Goal: Information Seeking & Learning: Learn about a topic

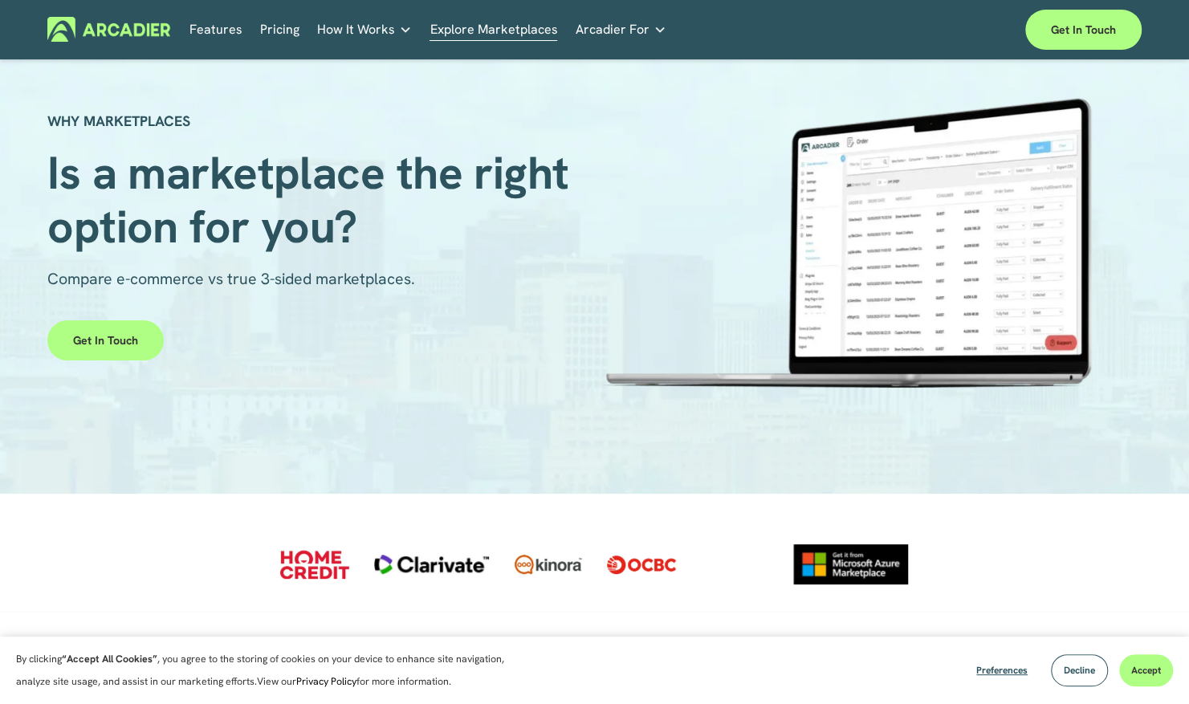
scroll to position [45, 0]
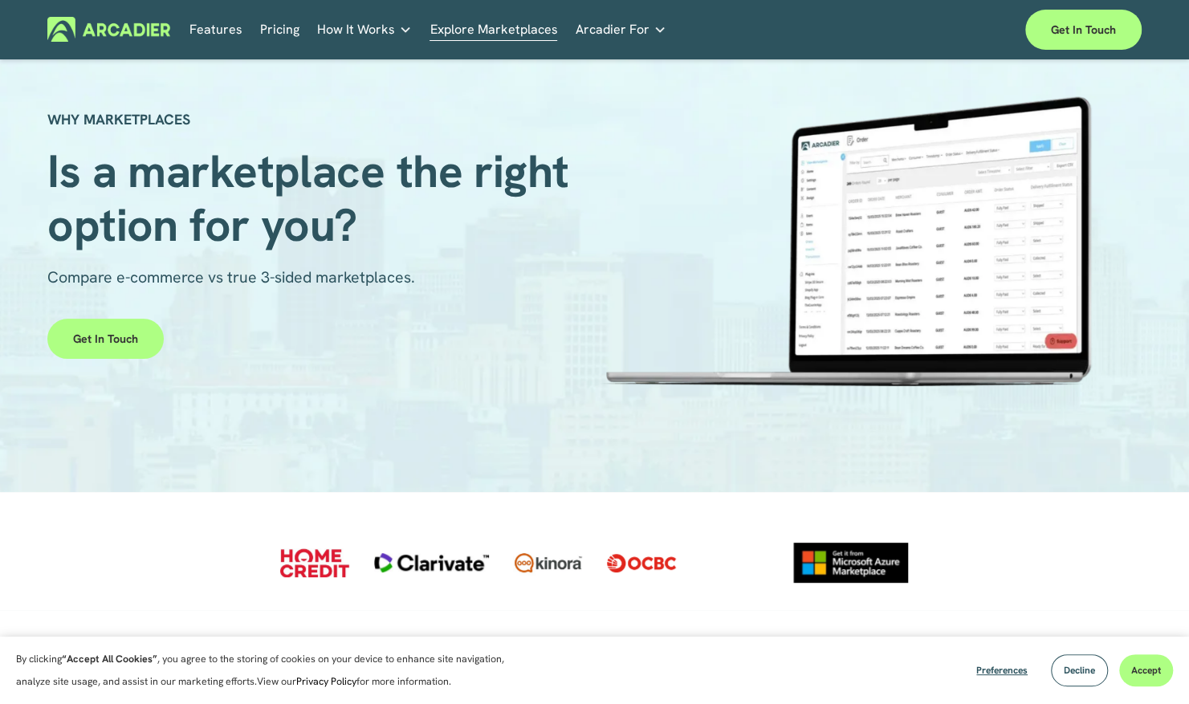
click at [279, 29] on link "Pricing" at bounding box center [279, 29] width 39 height 25
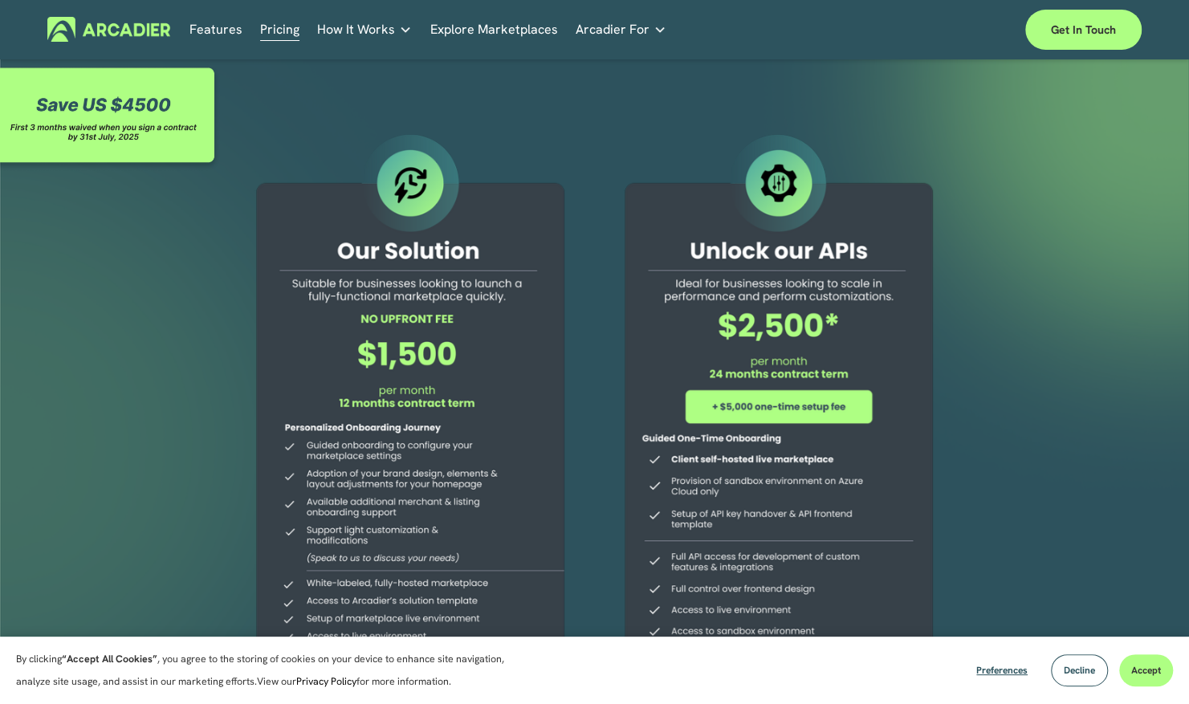
scroll to position [30, 0]
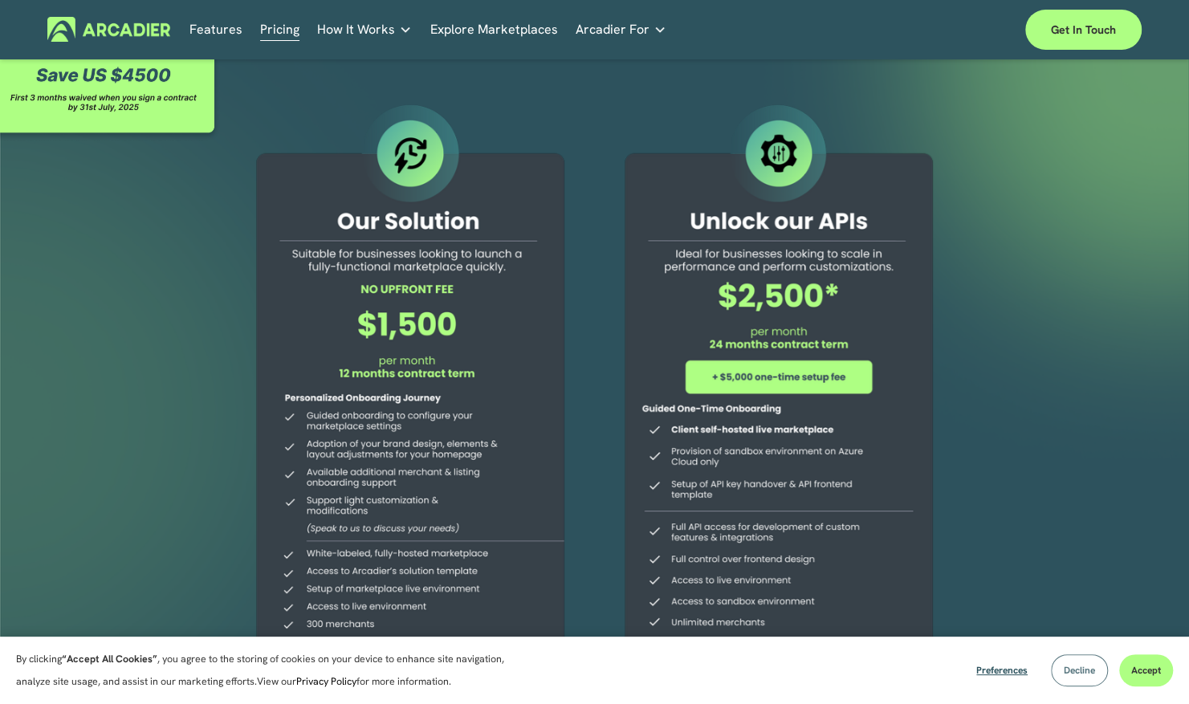
click at [1068, 668] on span "Decline" at bounding box center [1079, 670] width 31 height 13
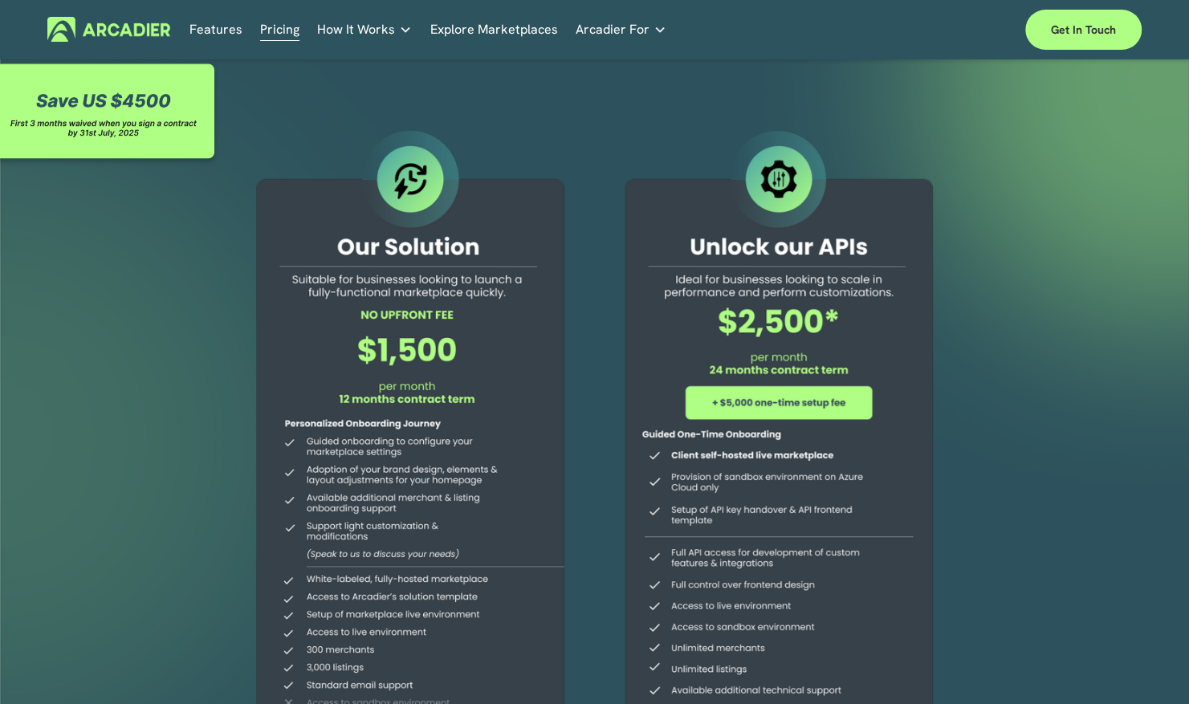
scroll to position [2, 0]
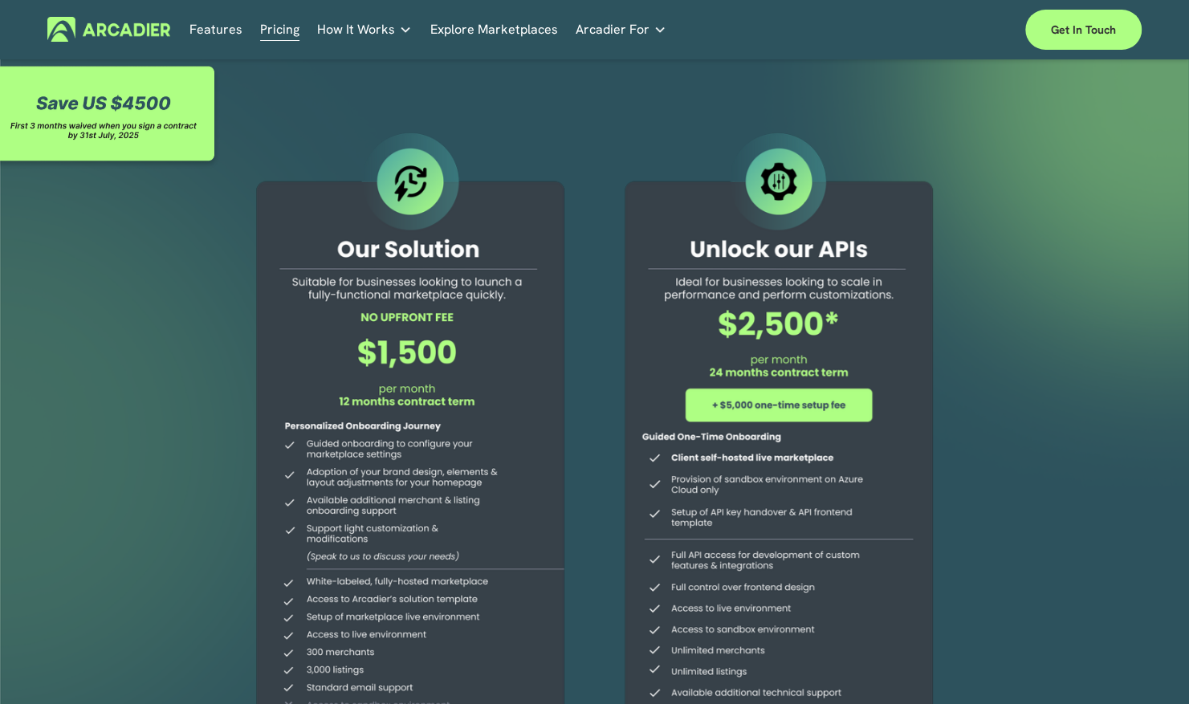
click at [501, 32] on link "Explore Marketplaces" at bounding box center [494, 29] width 128 height 25
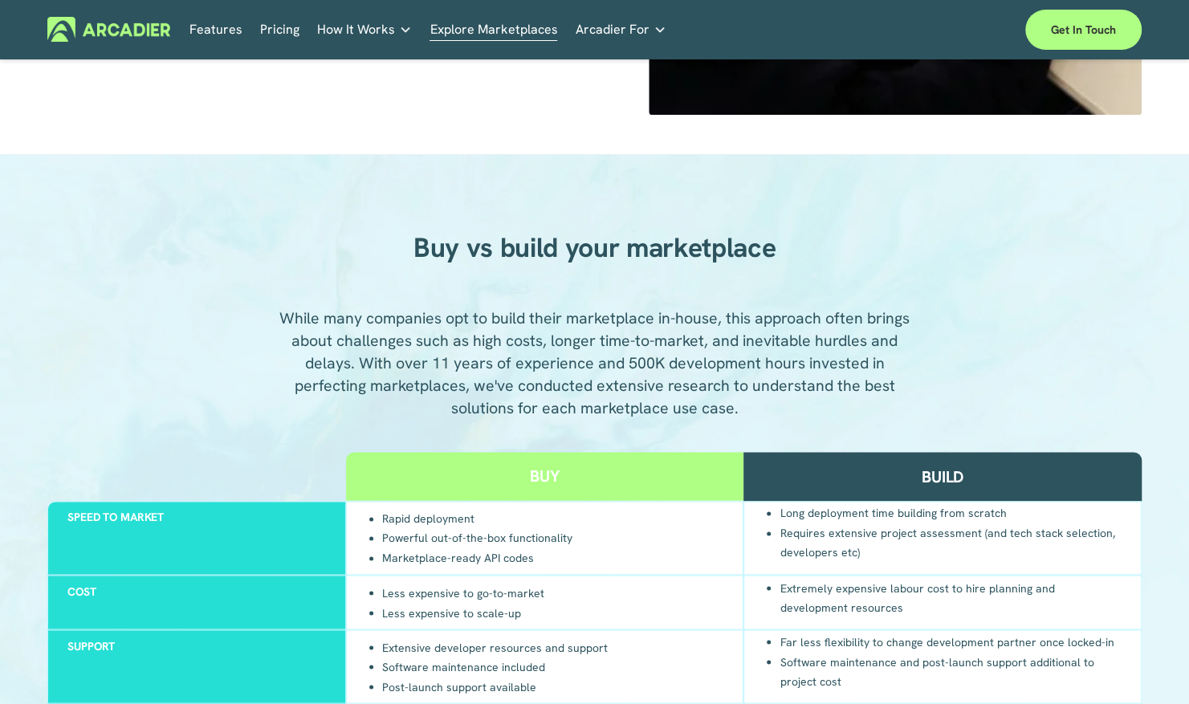
scroll to position [1499, 0]
